Goal: Information Seeking & Learning: Learn about a topic

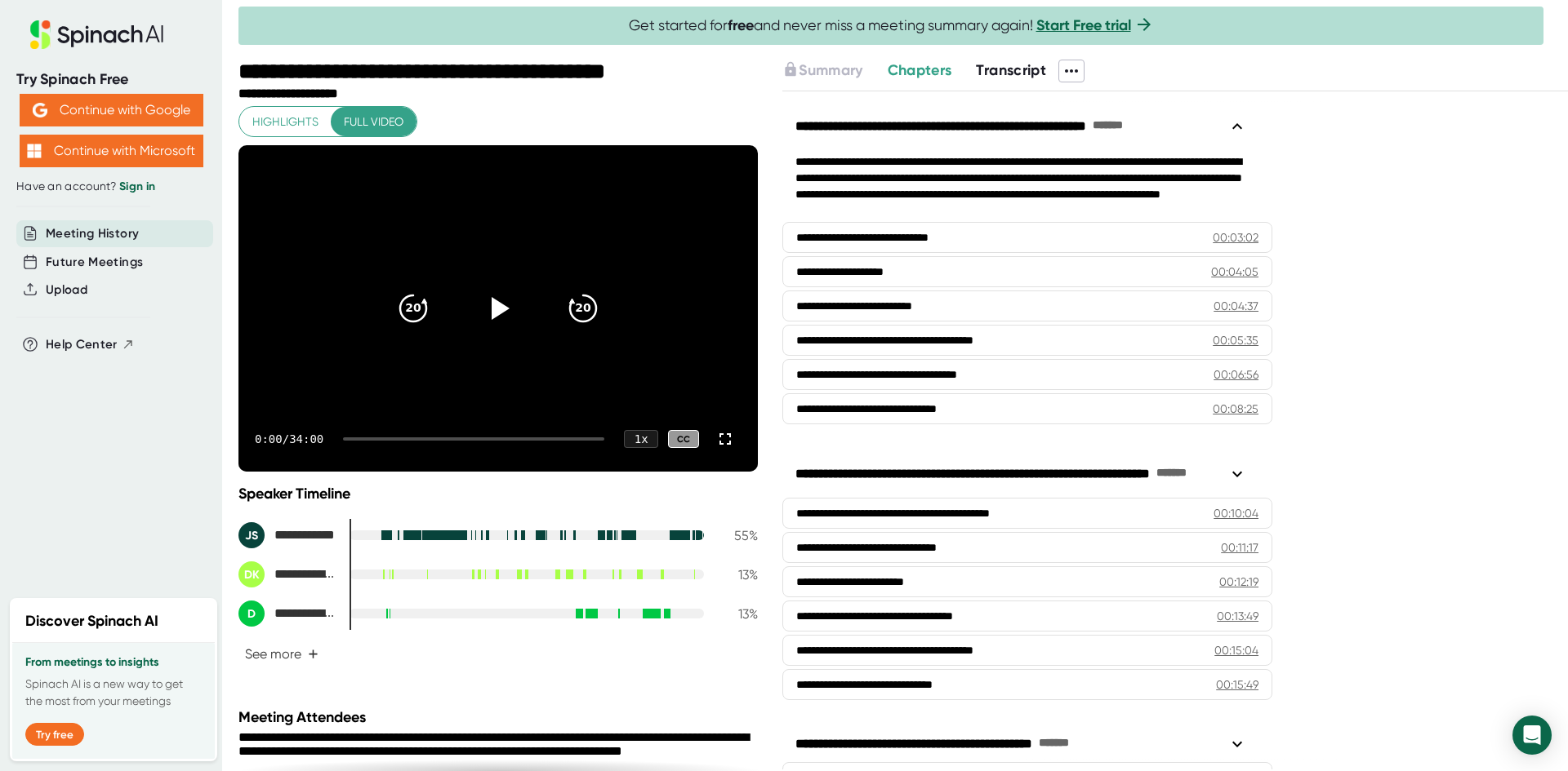
drag, startPoint x: 709, startPoint y: 435, endPoint x: 710, endPoint y: 501, distance: 66.0
click at [715, 431] on icon at bounding box center [725, 440] width 20 height 20
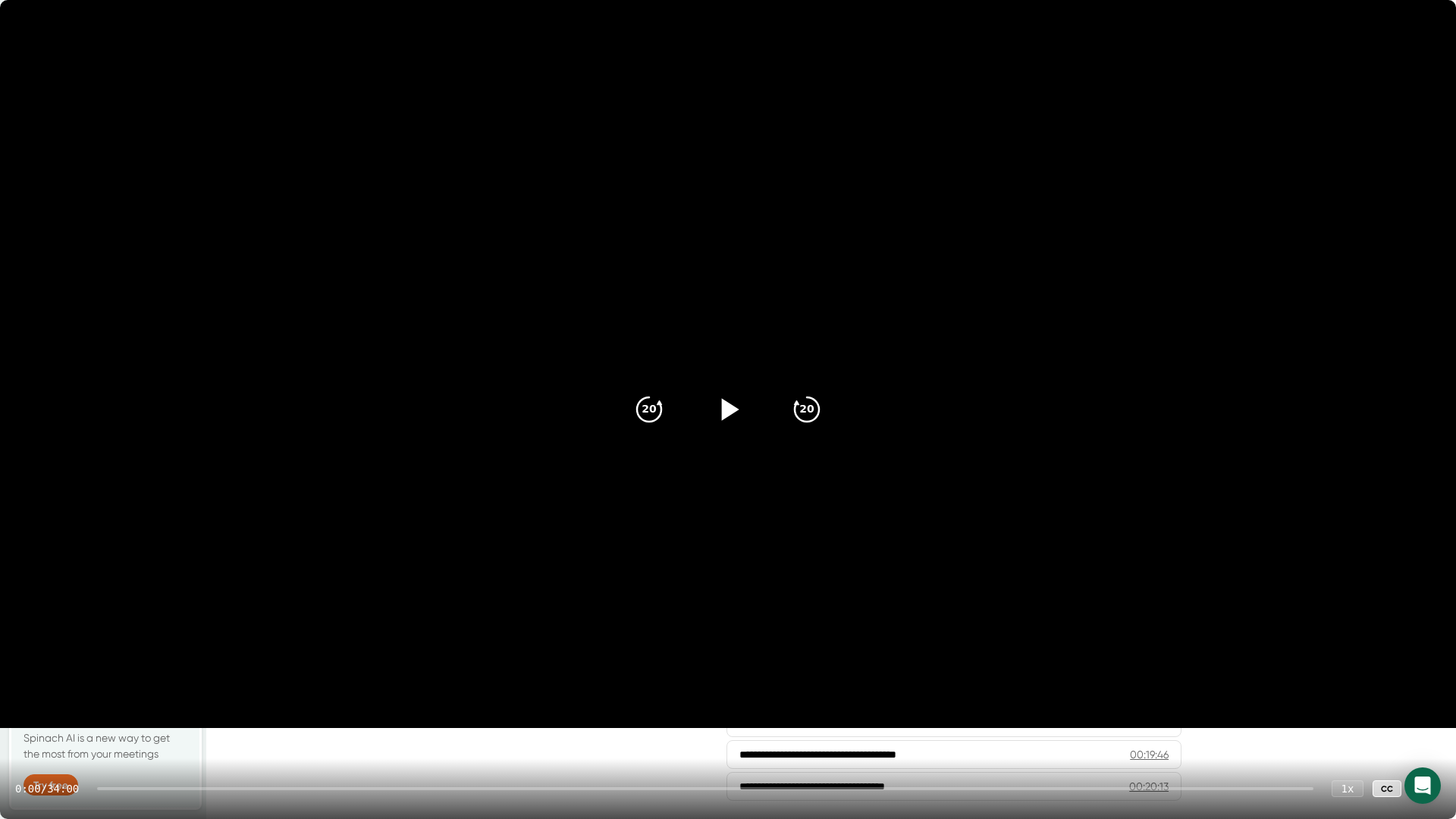
click at [726, 406] on icon at bounding box center [730, 409] width 18 height 22
click at [717, 389] on div at bounding box center [728, 409] width 64 height 64
click at [731, 407] on icon at bounding box center [730, 409] width 18 height 22
drag, startPoint x: 638, startPoint y: 481, endPoint x: 521, endPoint y: 486, distance: 117.1
click at [636, 483] on video at bounding box center [728, 364] width 1456 height 728
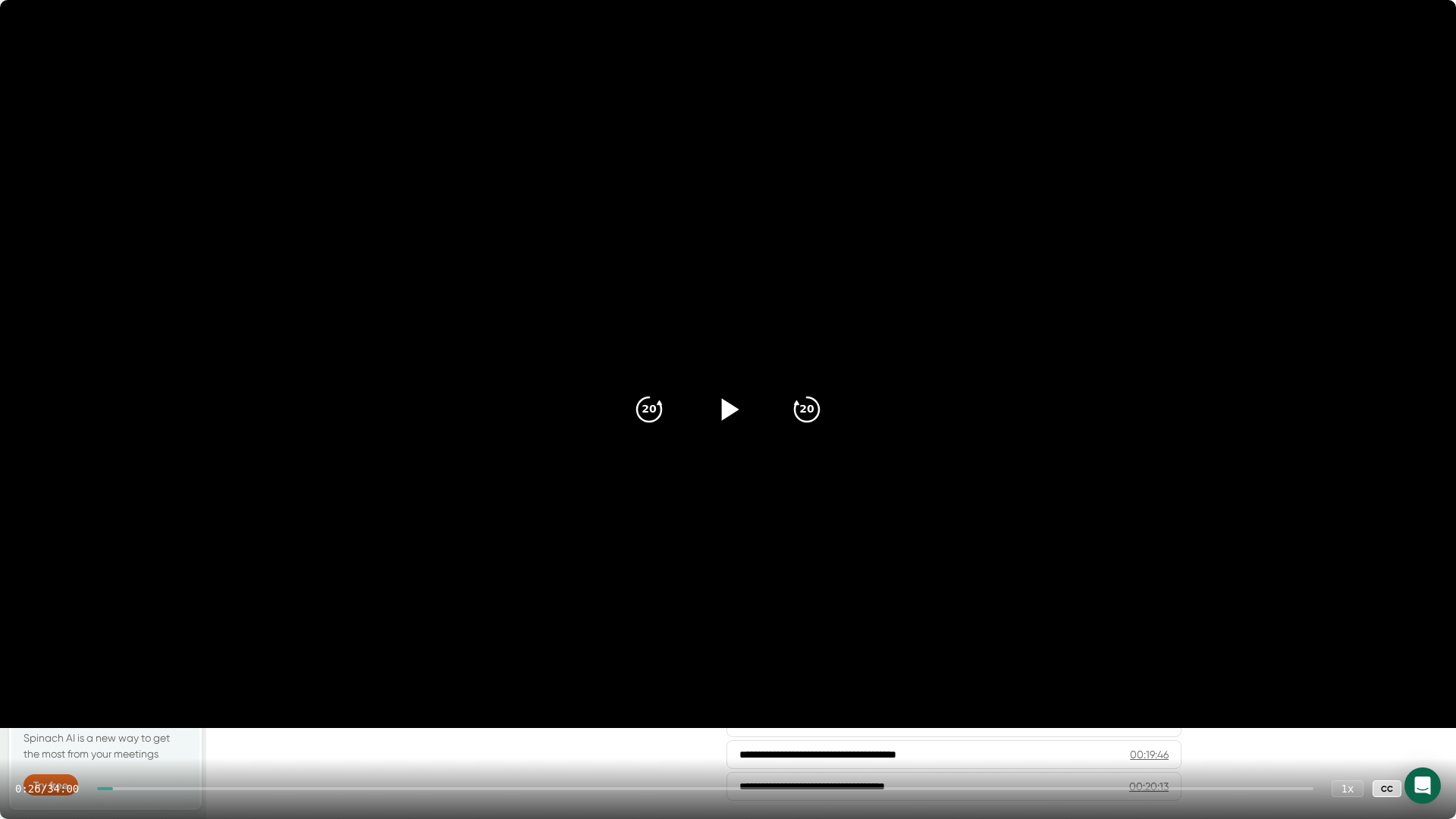
click at [724, 407] on icon at bounding box center [730, 409] width 18 height 22
click at [1418, 716] on icon at bounding box center [1425, 789] width 18 height 18
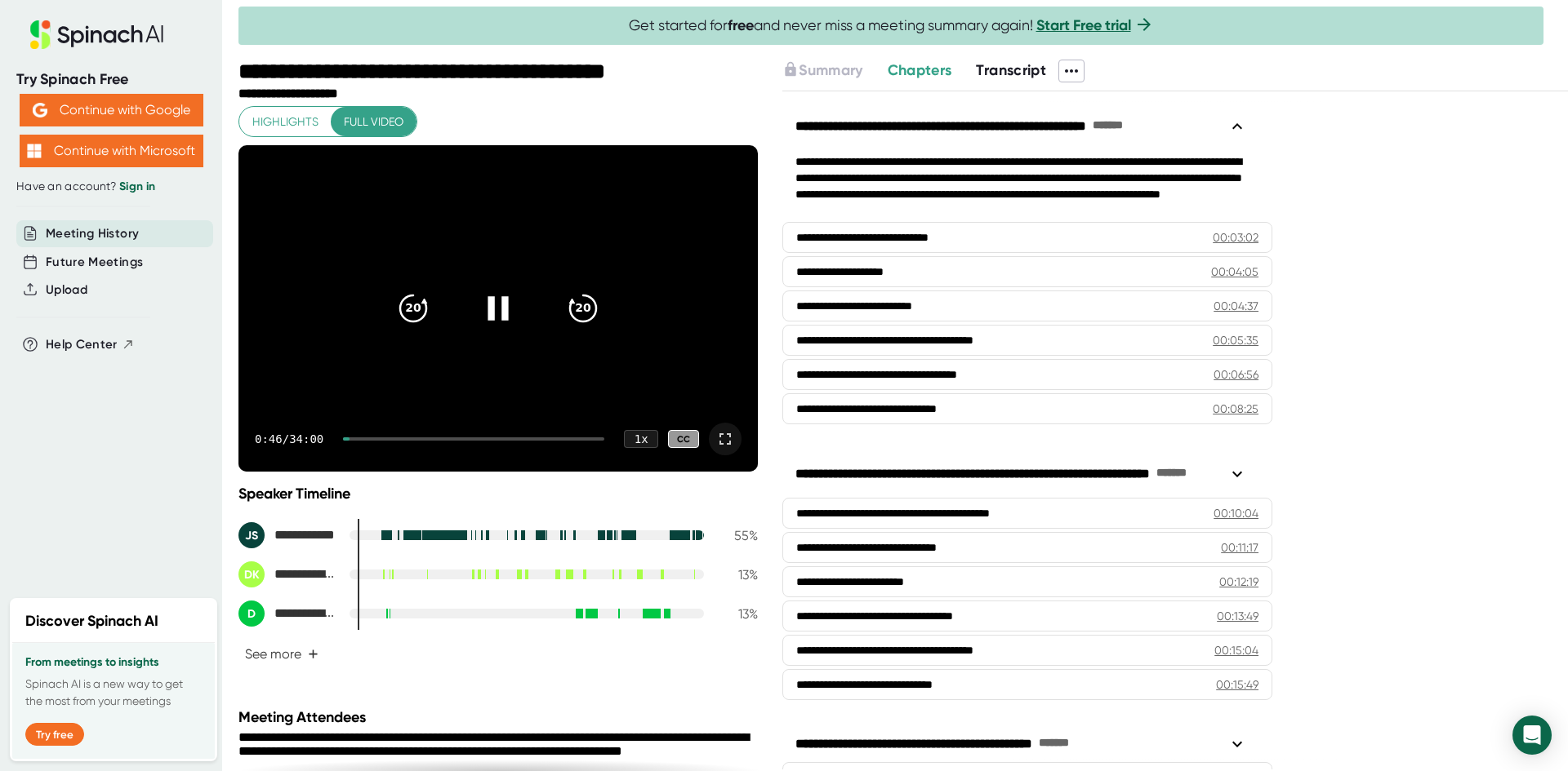
click at [491, 313] on icon at bounding box center [497, 308] width 40 height 40
click at [497, 302] on icon at bounding box center [497, 308] width 40 height 40
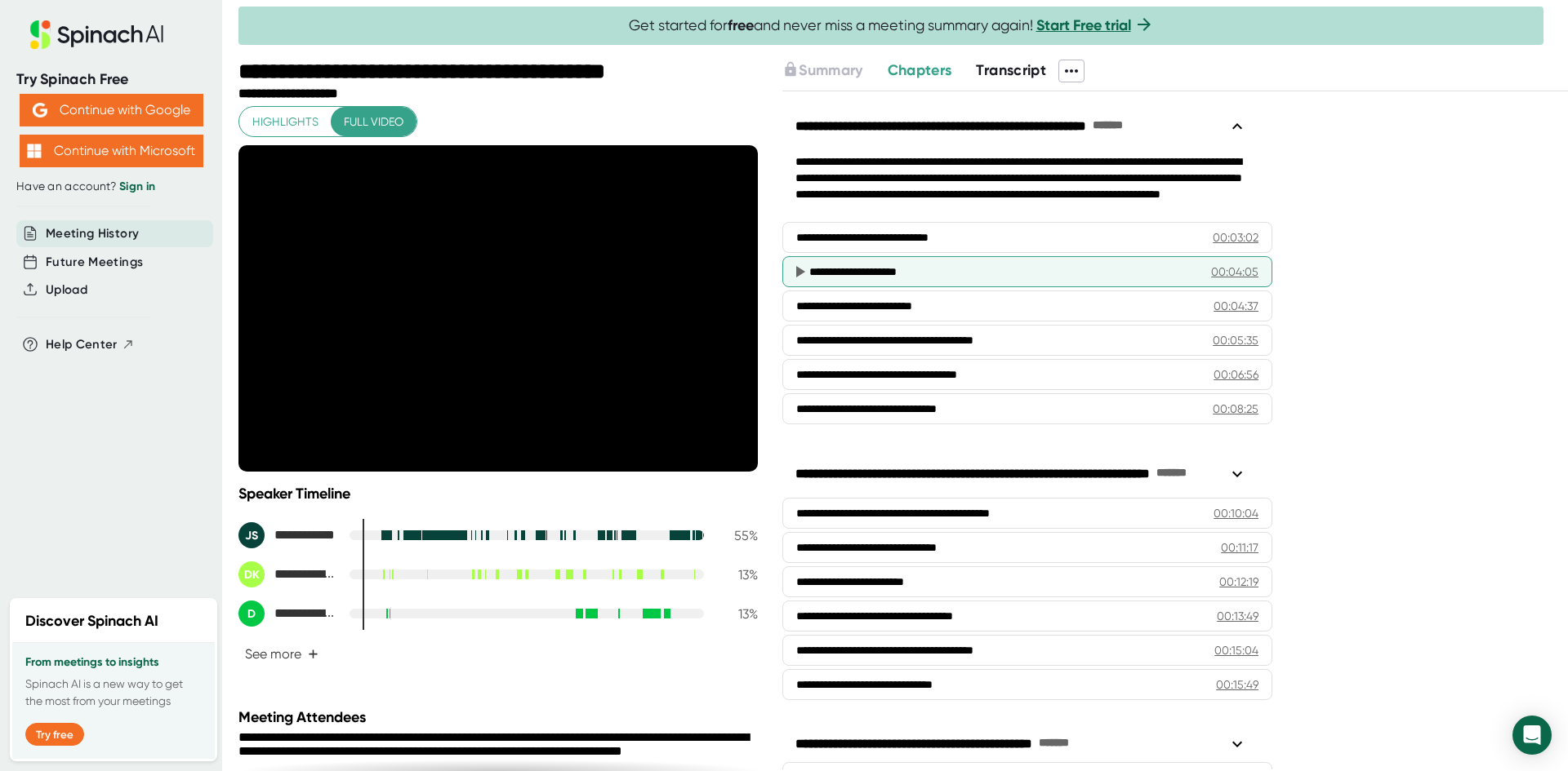
click at [913, 270] on div "**********" at bounding box center [997, 272] width 377 height 16
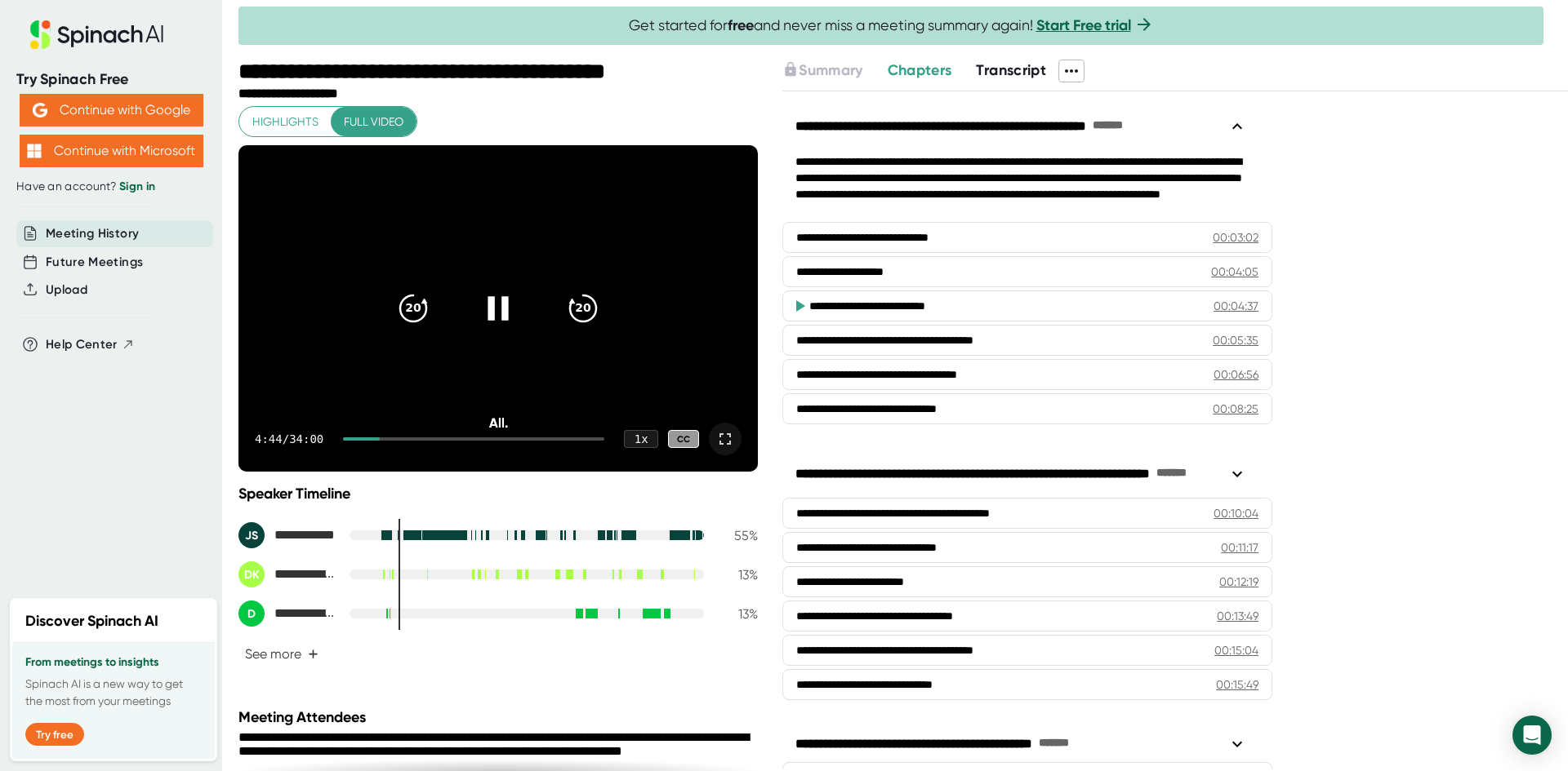
click at [715, 438] on icon at bounding box center [725, 440] width 20 height 20
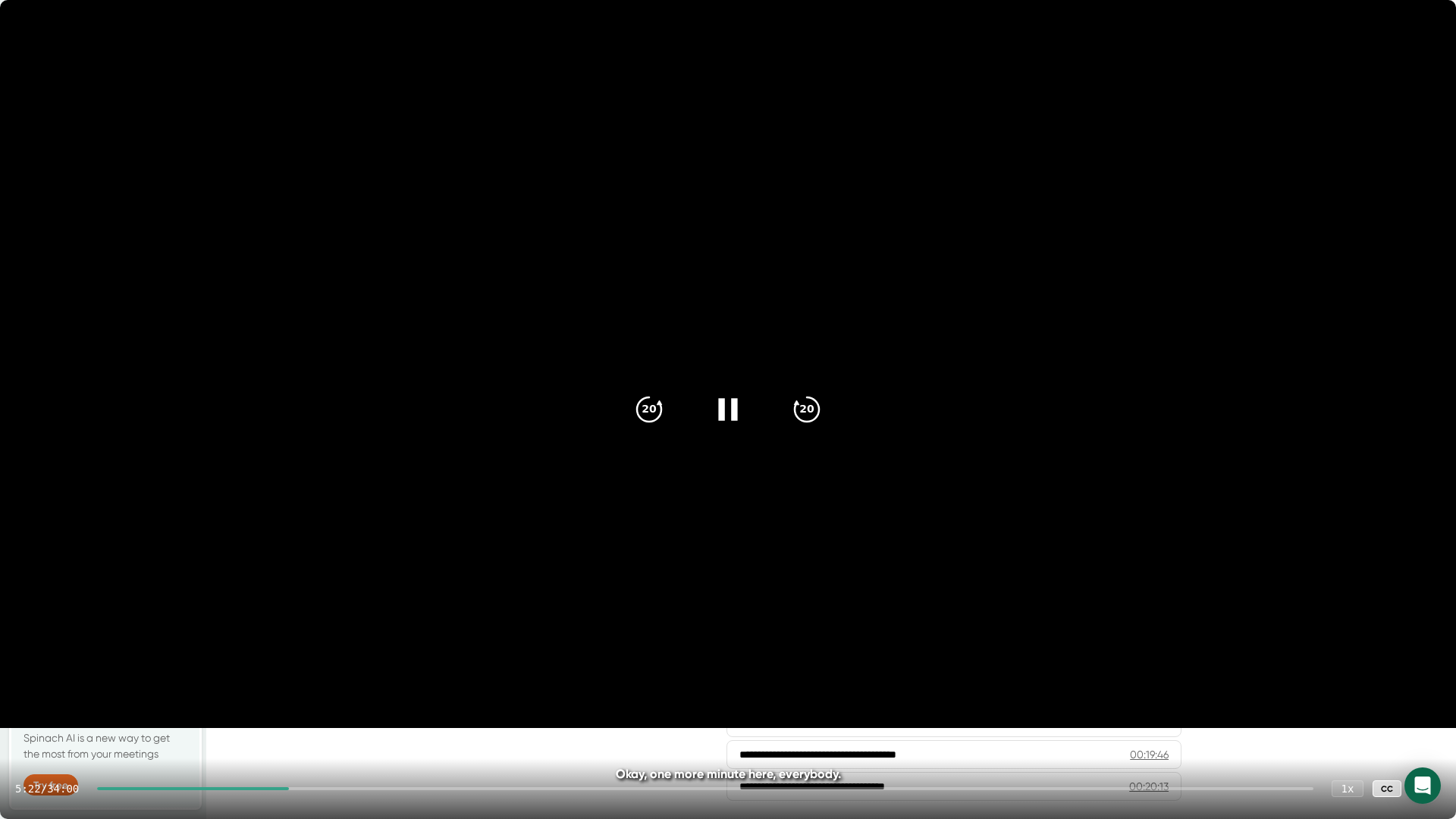
drag, startPoint x: 692, startPoint y: 22, endPoint x: 980, endPoint y: 123, distance: 305.2
click at [1265, 123] on video at bounding box center [728, 364] width 1456 height 728
click at [1425, 716] on icon at bounding box center [1425, 789] width 18 height 18
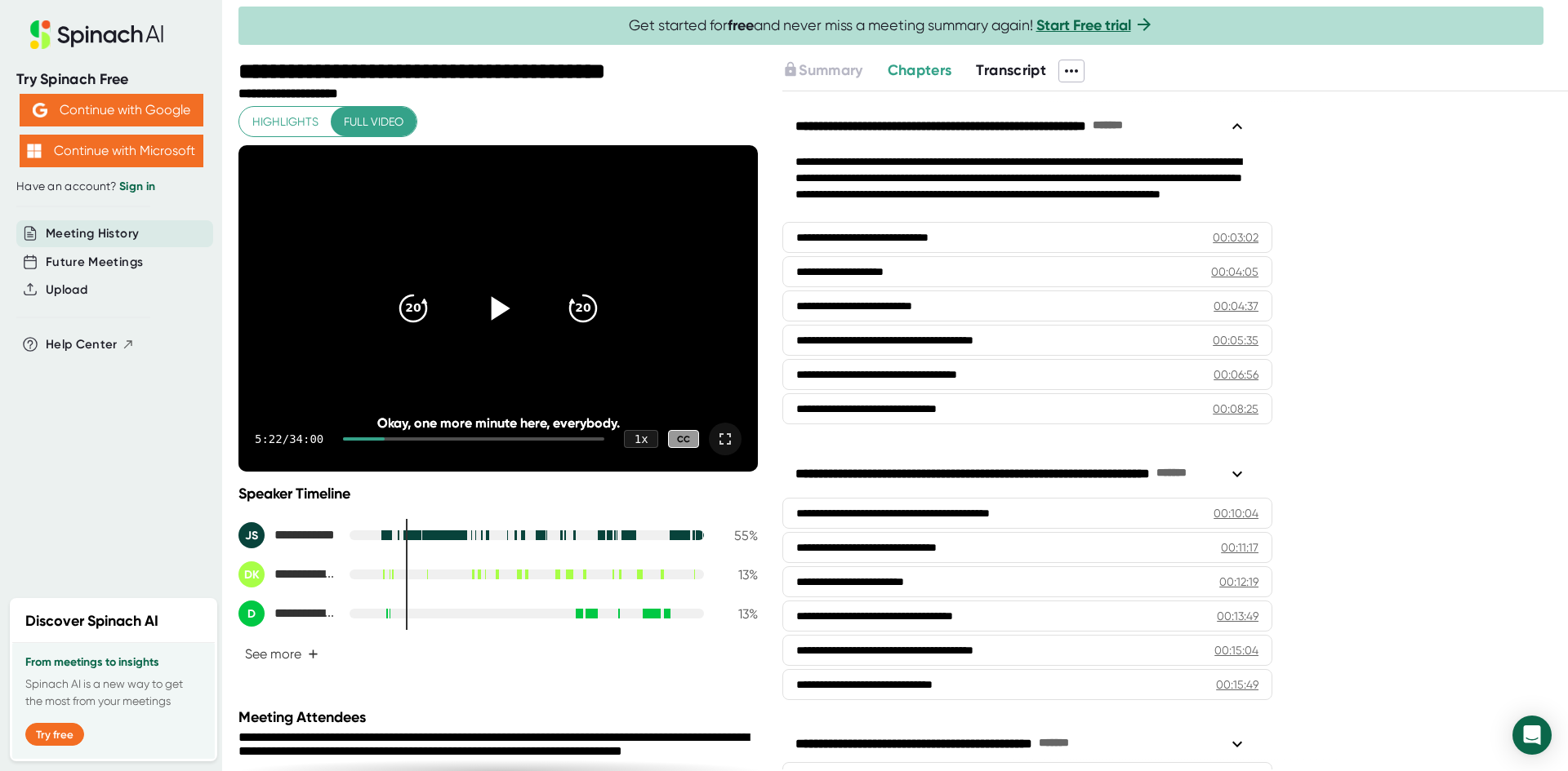
click at [716, 440] on icon at bounding box center [725, 440] width 20 height 20
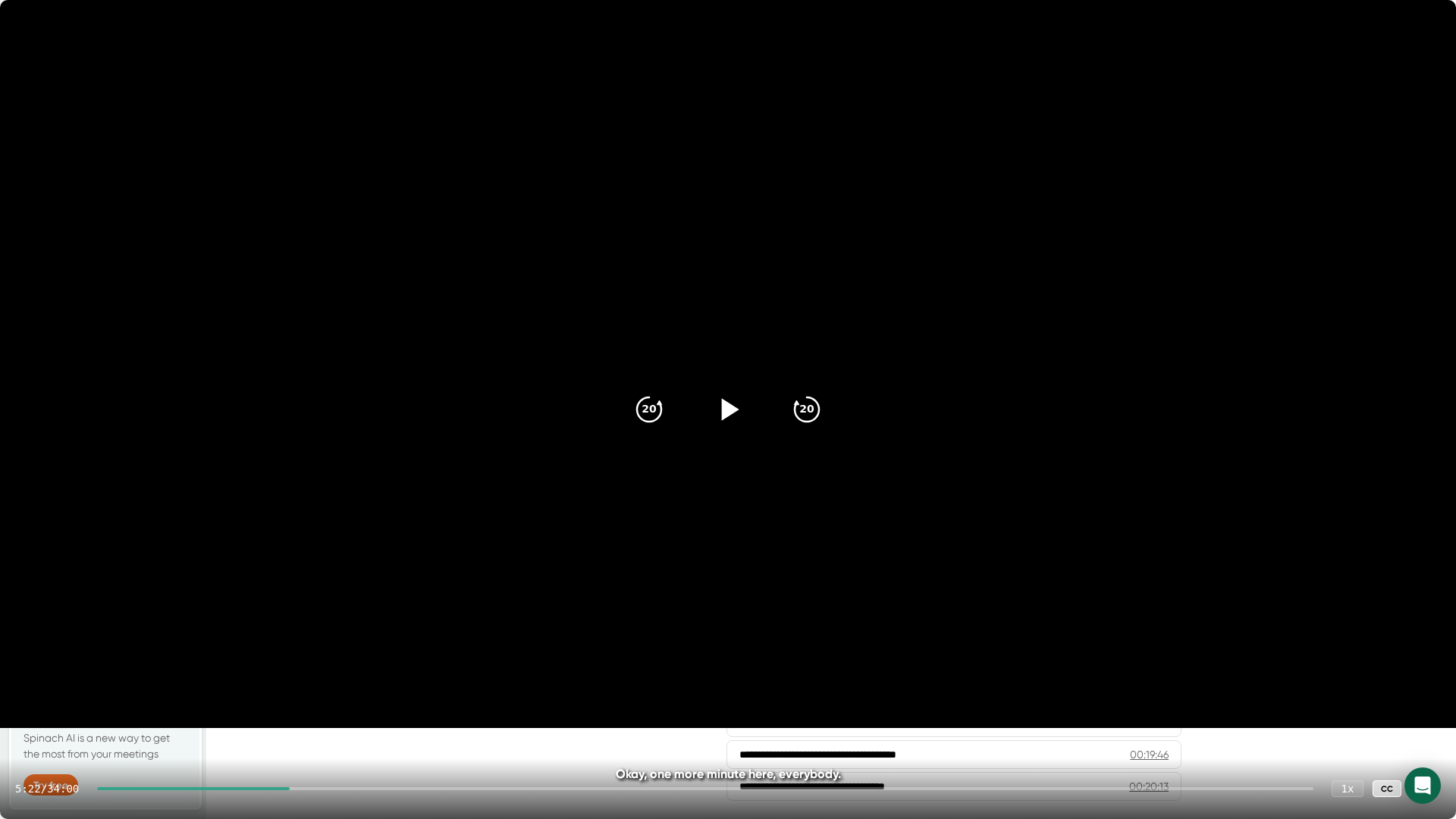
click at [727, 411] on icon at bounding box center [730, 409] width 18 height 22
click at [1428, 716] on icon at bounding box center [1425, 789] width 11 height 11
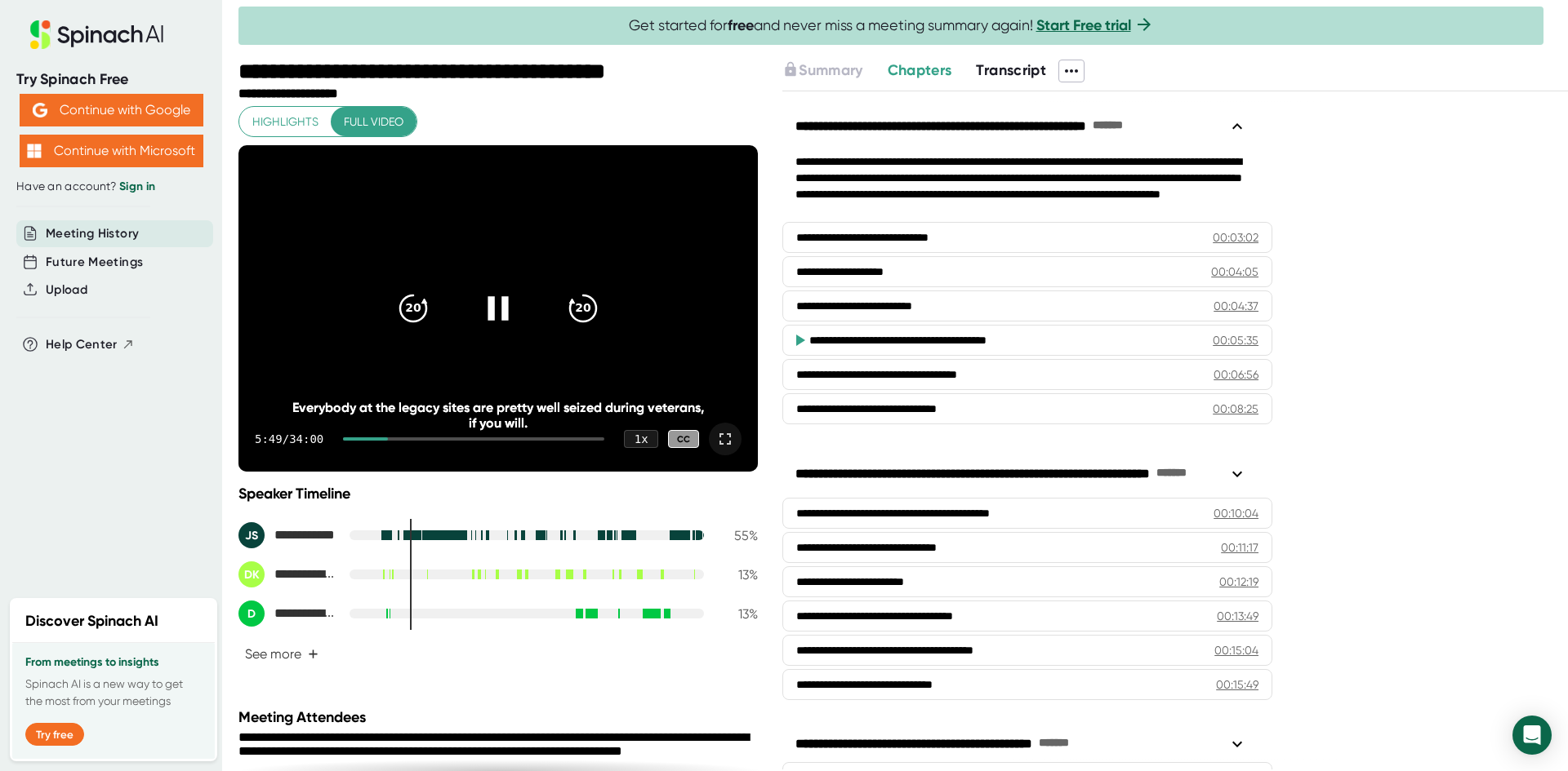
click at [715, 437] on icon at bounding box center [725, 440] width 20 height 20
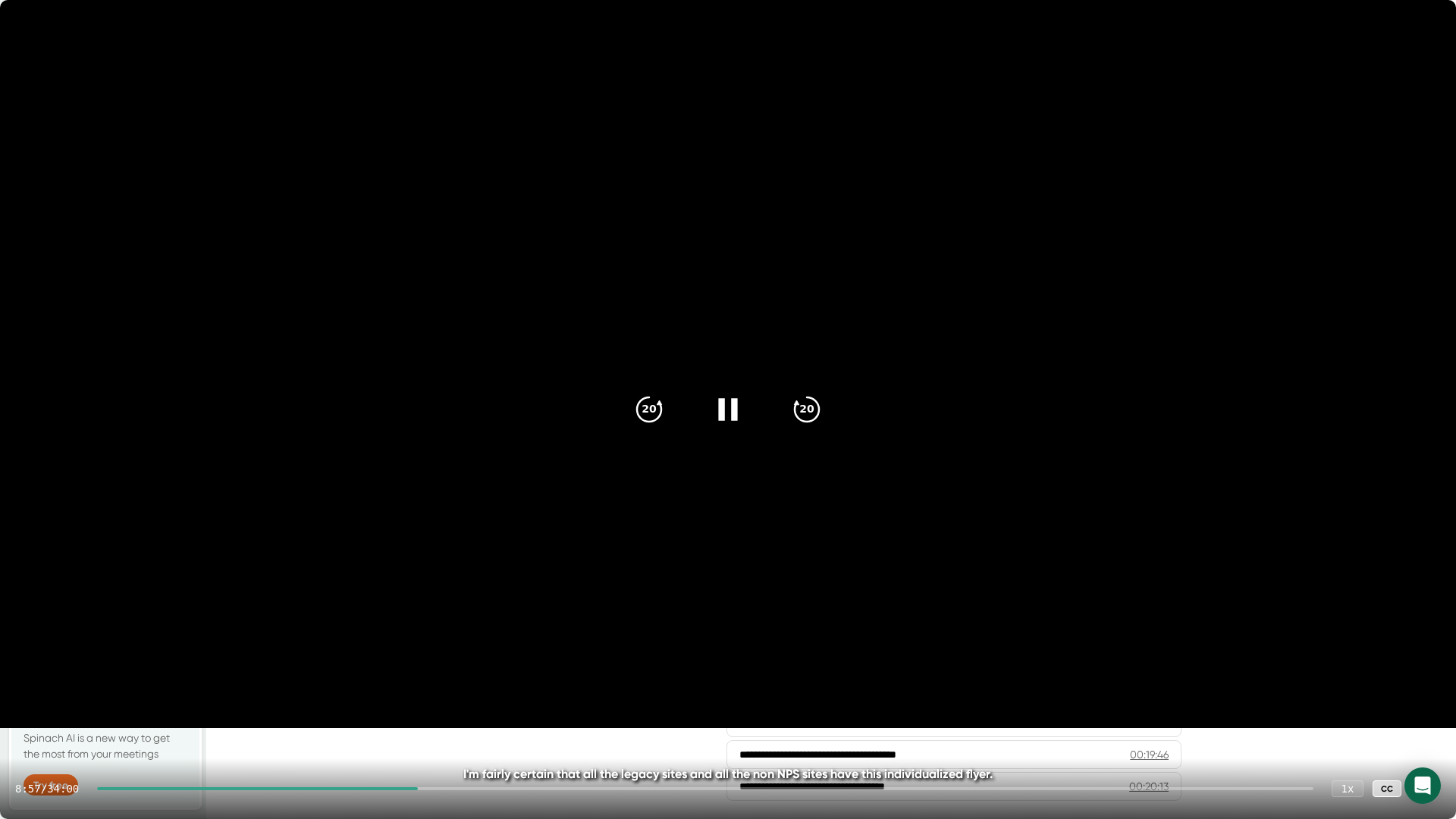
click at [1386, 374] on video at bounding box center [728, 364] width 1456 height 728
click at [1382, 374] on video at bounding box center [728, 364] width 1456 height 728
click at [696, 500] on video at bounding box center [728, 364] width 1456 height 728
click at [1431, 716] on icon at bounding box center [1425, 789] width 18 height 18
